Goal: Task Accomplishment & Management: Manage account settings

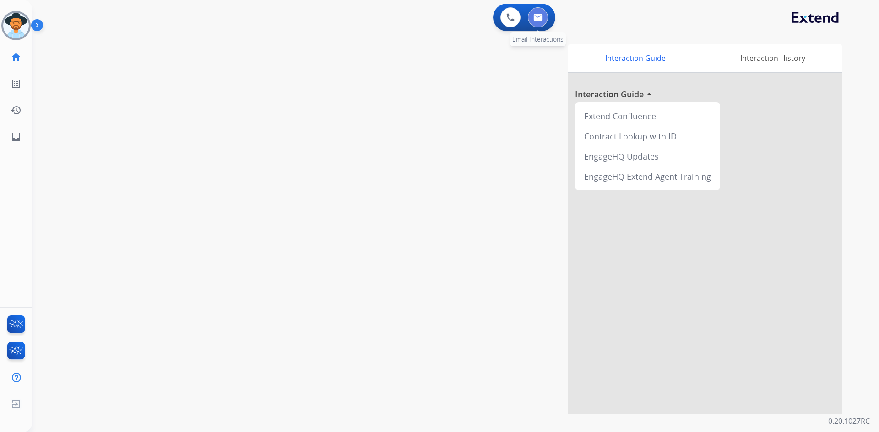
click at [528, 16] on button at bounding box center [538, 17] width 20 height 20
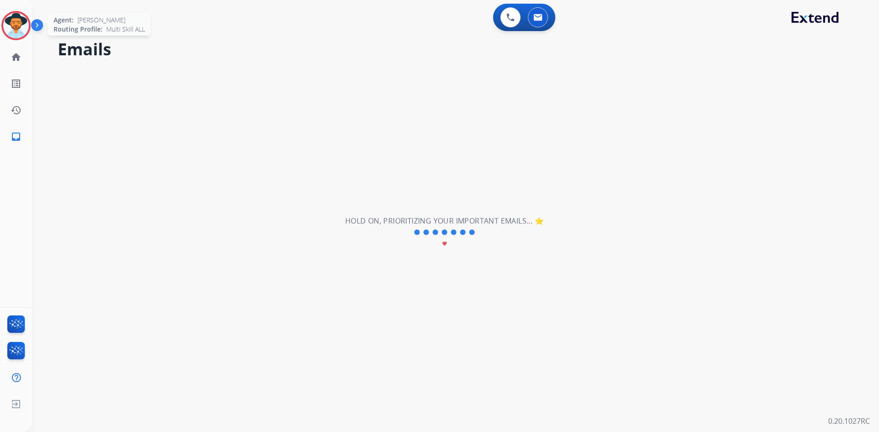
click at [22, 21] on img at bounding box center [16, 26] width 26 height 26
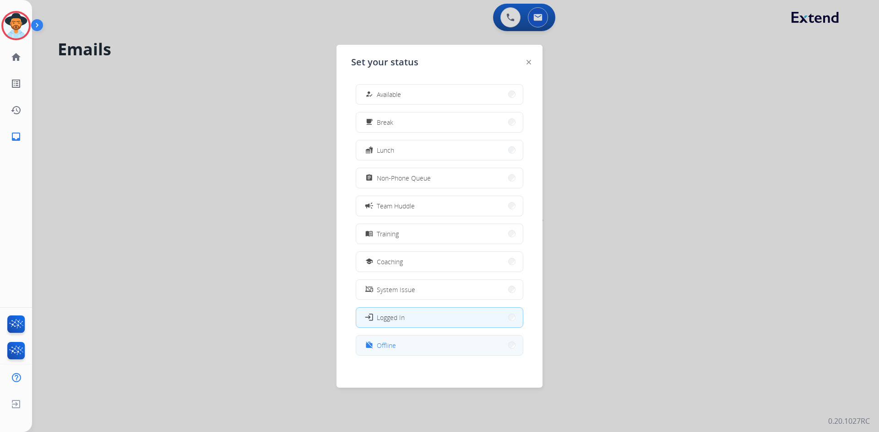
click at [390, 353] on button "work_off Offline" at bounding box center [439, 346] width 167 height 20
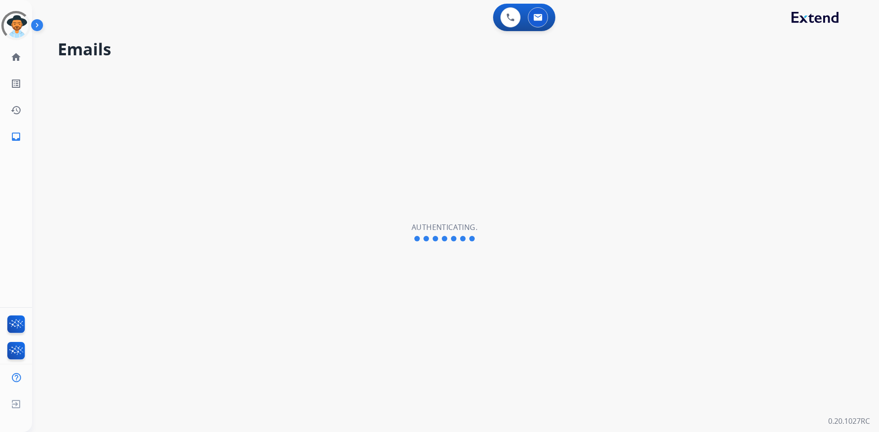
select select "**********"
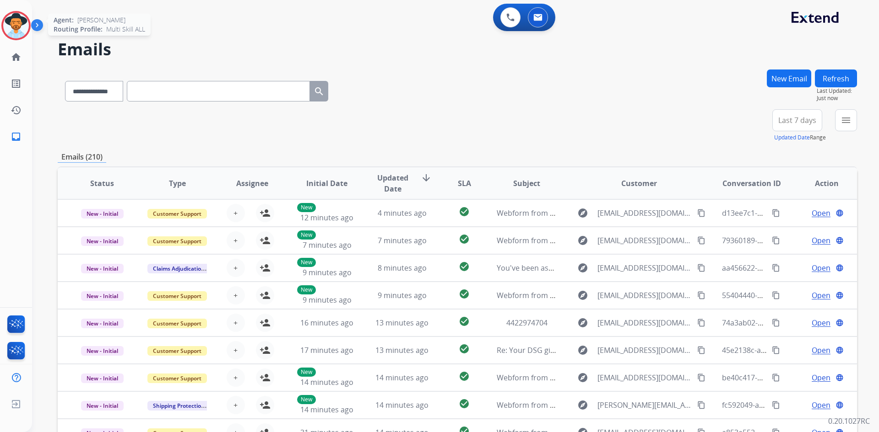
click at [18, 34] on img at bounding box center [16, 26] width 26 height 26
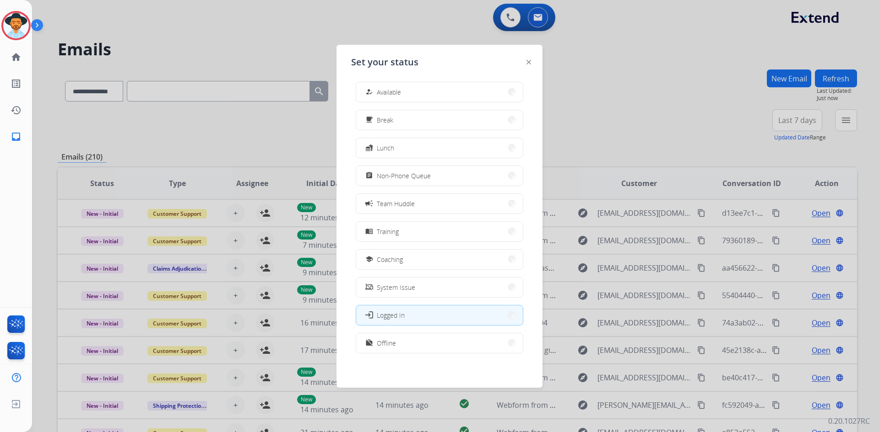
scroll to position [3, 0]
click at [415, 346] on button "work_off Offline" at bounding box center [439, 343] width 167 height 20
